Goal: Use online tool/utility: Utilize a website feature to perform a specific function

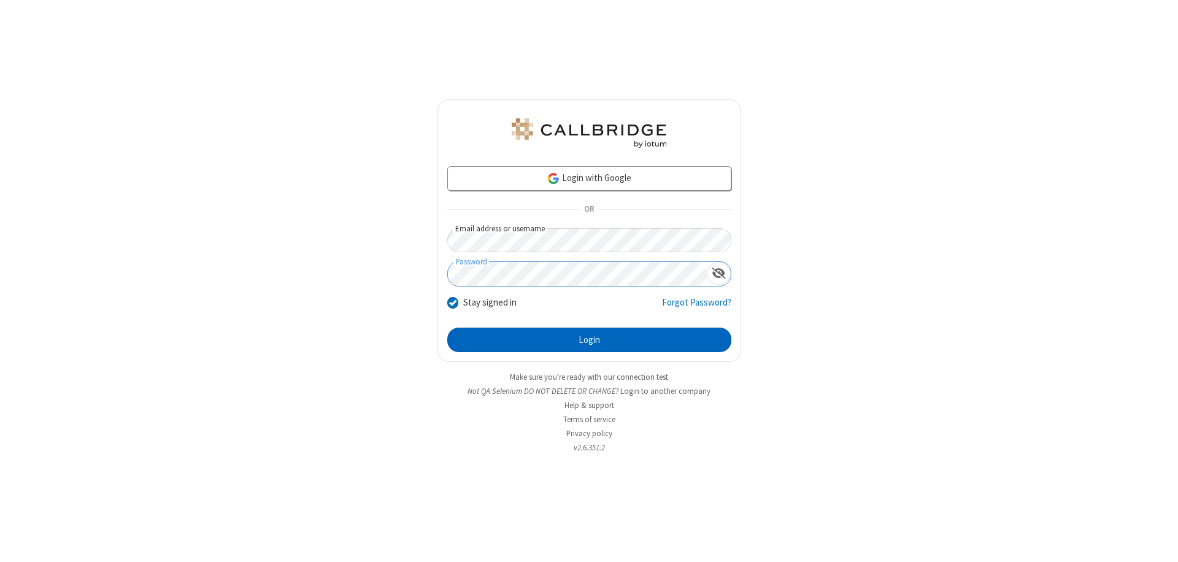
click at [589, 340] on button "Login" at bounding box center [589, 340] width 284 height 25
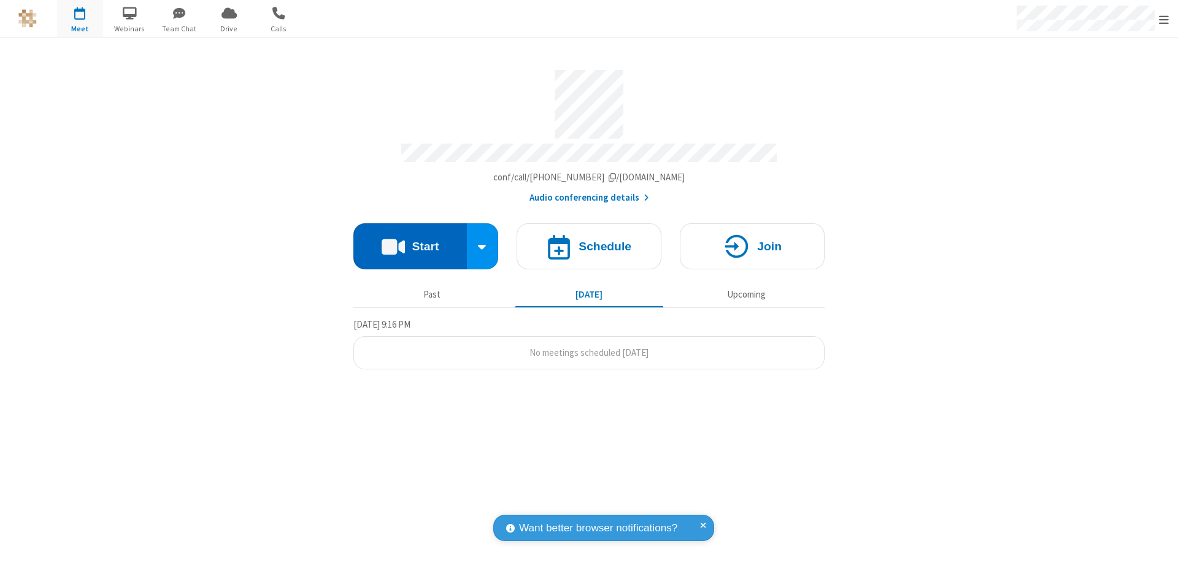
click at [410, 241] on button "Start" at bounding box center [410, 246] width 114 height 46
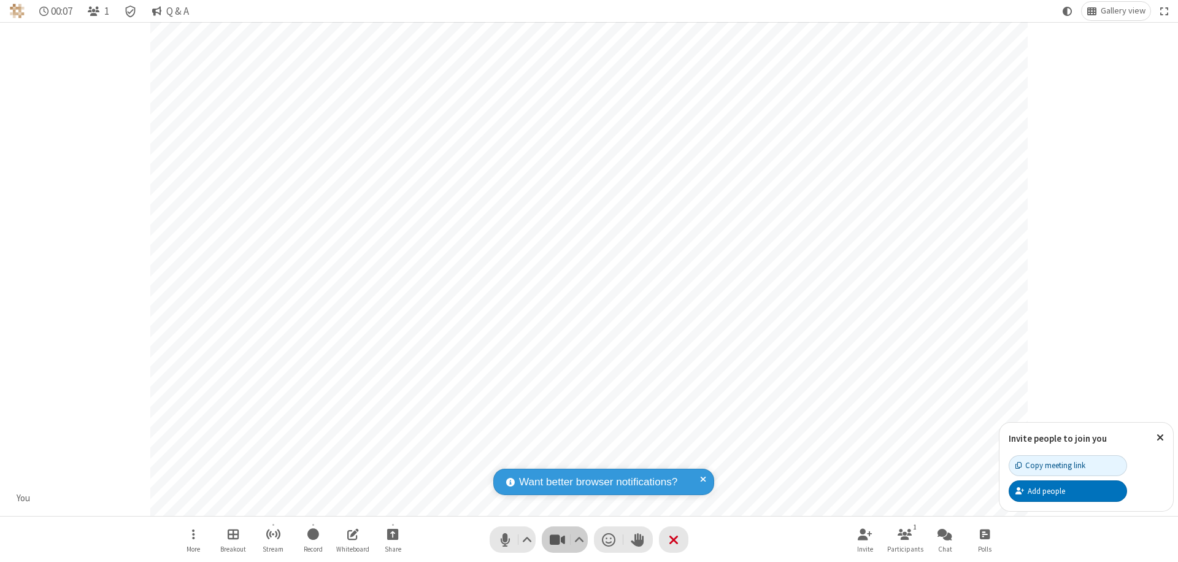
click at [557, 539] on span "Stop video (⌘+Shift+V)" at bounding box center [557, 540] width 18 height 18
click at [557, 539] on span "Start video (⌘+Shift+V)" at bounding box center [557, 540] width 18 height 18
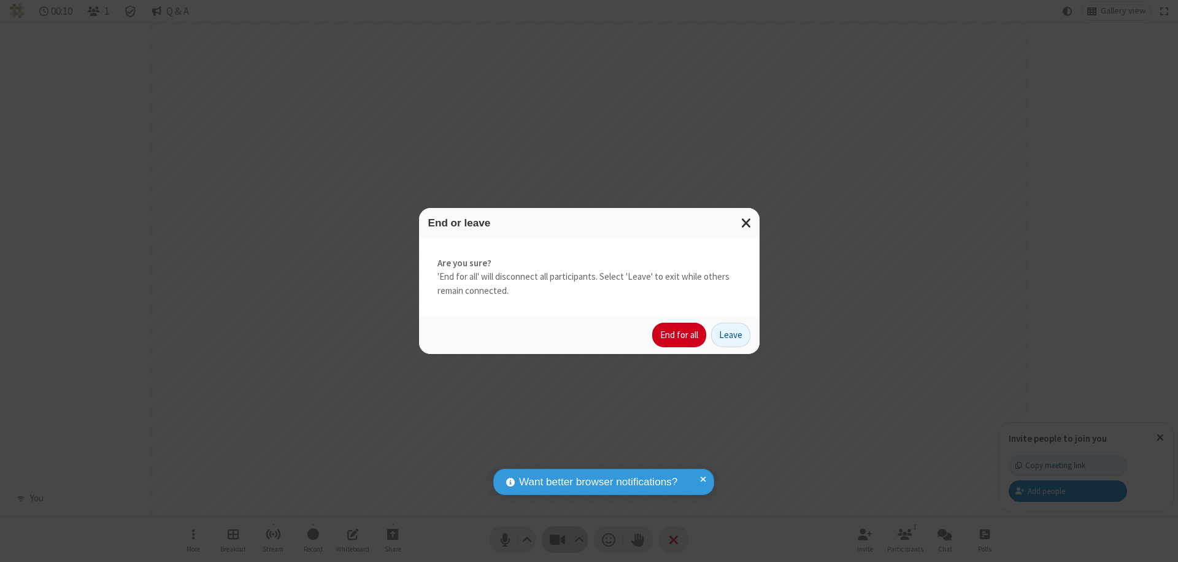
click at [680, 335] on button "End for all" at bounding box center [679, 335] width 54 height 25
